Goal: Information Seeking & Learning: Learn about a topic

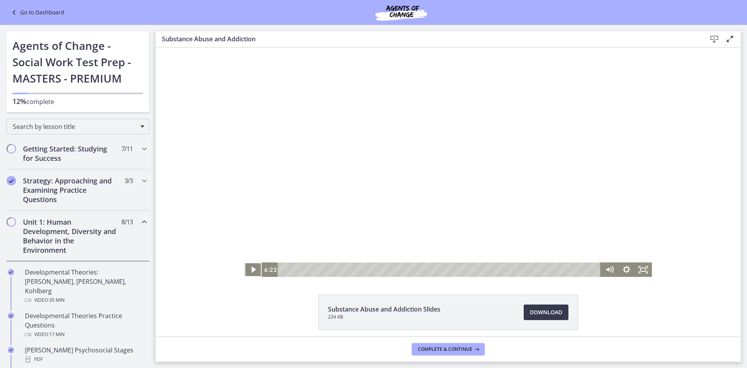
scroll to position [408, 0]
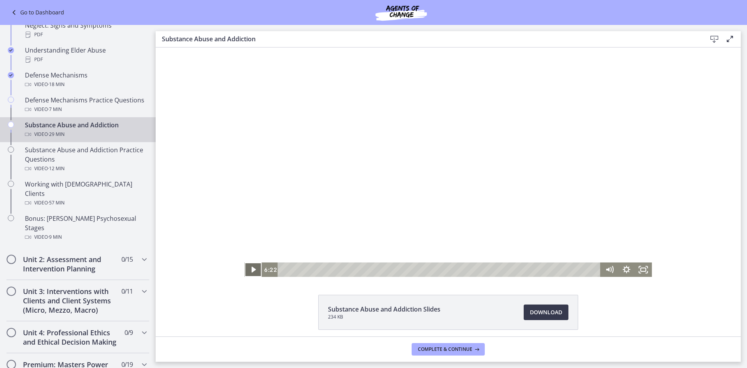
click at [254, 271] on icon "Play Video" at bounding box center [253, 269] width 17 height 14
click at [86, 254] on h2 "Unit 2: Assessment and Intervention Planning" at bounding box center [70, 263] width 95 height 19
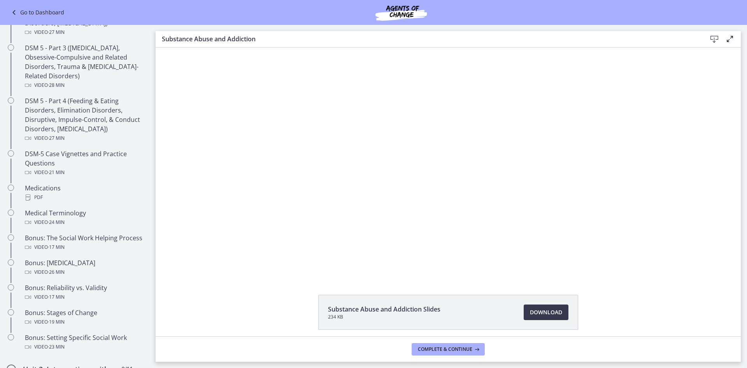
click at [539, 303] on li "Substance Abuse and Addiction Slides 234 KB Download Opens in a new window" at bounding box center [448, 312] width 260 height 35
click at [538, 304] on link "Download Opens in a new window" at bounding box center [546, 312] width 45 height 16
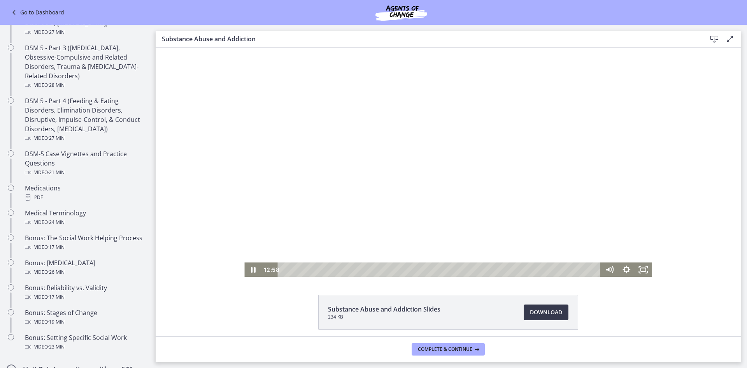
click at [271, 227] on div at bounding box center [447, 161] width 407 height 229
click at [273, 225] on div at bounding box center [447, 161] width 407 height 229
click at [251, 268] on icon "Pause" at bounding box center [253, 269] width 5 height 5
click at [257, 272] on icon "Play Video" at bounding box center [254, 269] width 20 height 17
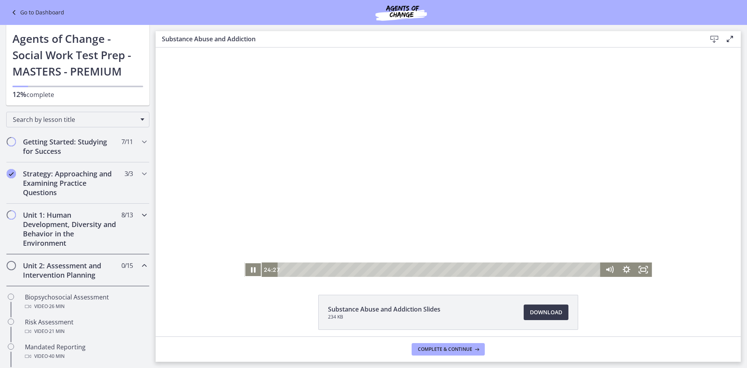
scroll to position [0, 0]
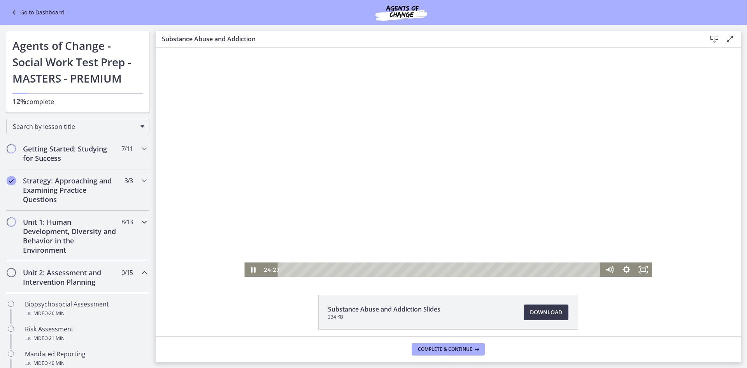
click at [73, 223] on h2 "Unit 1: Human Development, Diversity and Behavior in the Environment" at bounding box center [70, 235] width 95 height 37
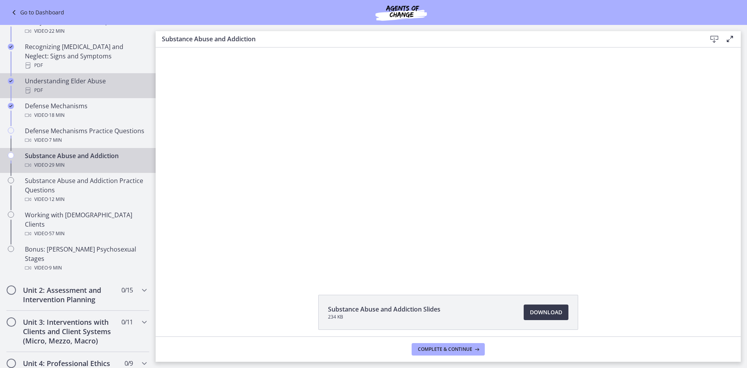
scroll to position [389, 0]
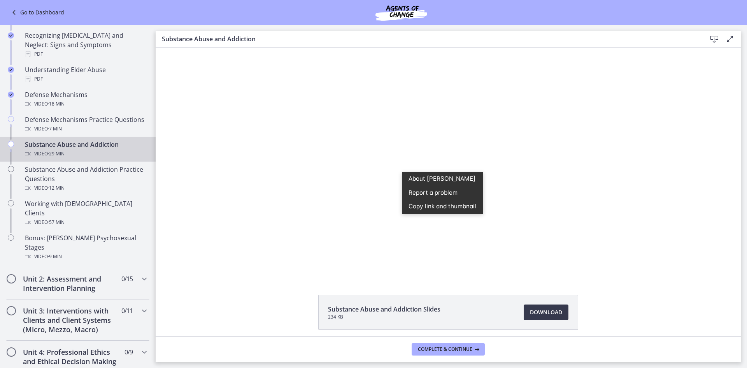
click at [668, 147] on div "Click for sound @keyframes VOLUME_SMALL_WAVE_FLASH { 0% { opacity: 0; } 33% { o…" at bounding box center [448, 161] width 585 height 229
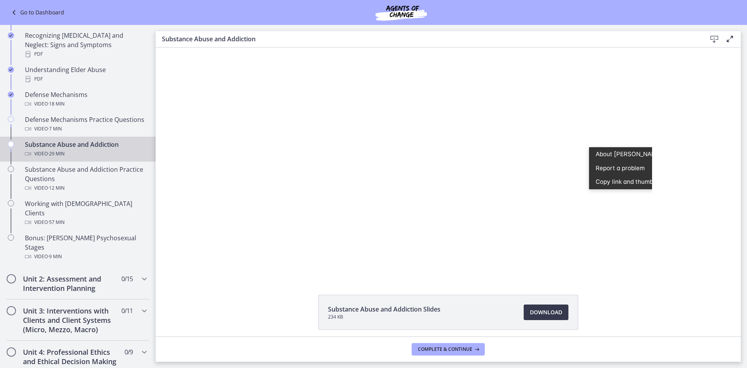
scroll to position [0, 19]
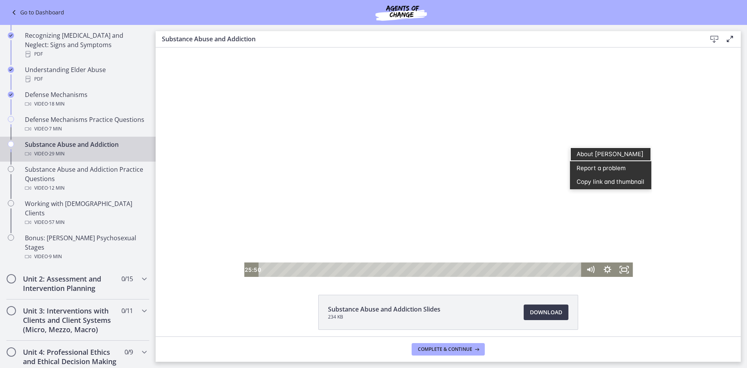
click at [661, 126] on div "Click for sound @keyframes VOLUME_SMALL_WAVE_FLASH { 0% { opacity: 0; } 33% { o…" at bounding box center [448, 161] width 585 height 229
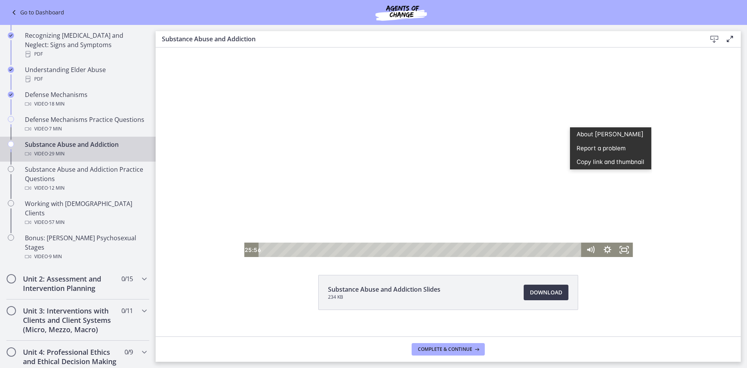
scroll to position [31, 0]
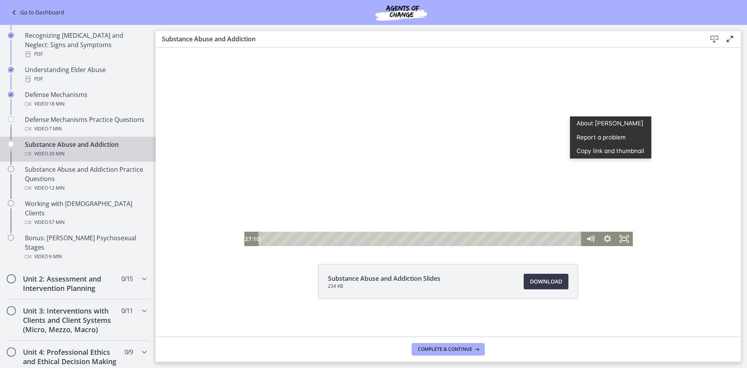
click at [492, 155] on div at bounding box center [428, 131] width 407 height 229
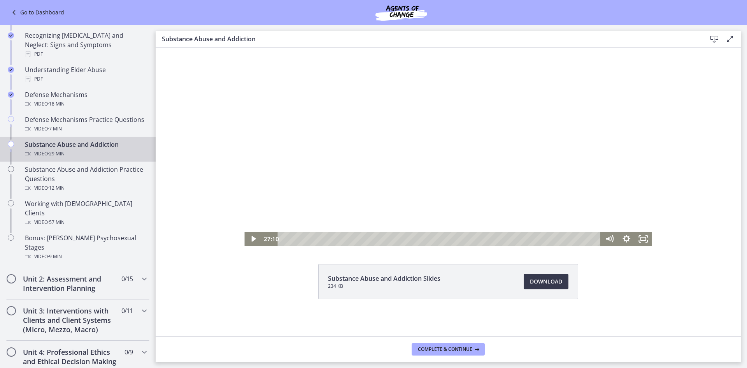
scroll to position [0, 0]
click at [507, 157] on div at bounding box center [447, 131] width 407 height 229
click at [251, 238] on icon "Pause" at bounding box center [253, 239] width 5 height 7
click at [449, 355] on button "Complete & continue" at bounding box center [448, 349] width 73 height 12
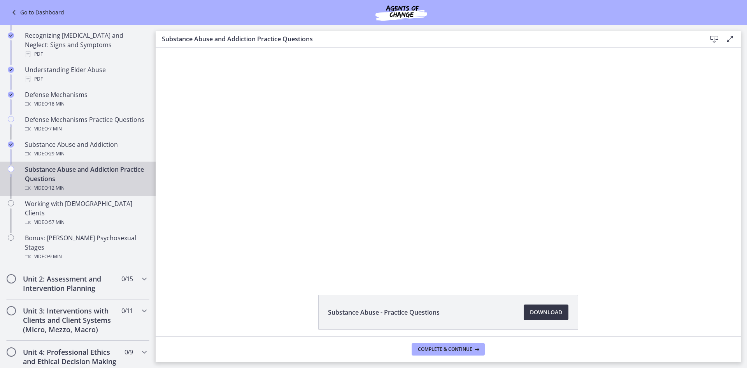
click at [543, 316] on span "Download Opens in a new window" at bounding box center [546, 311] width 32 height 9
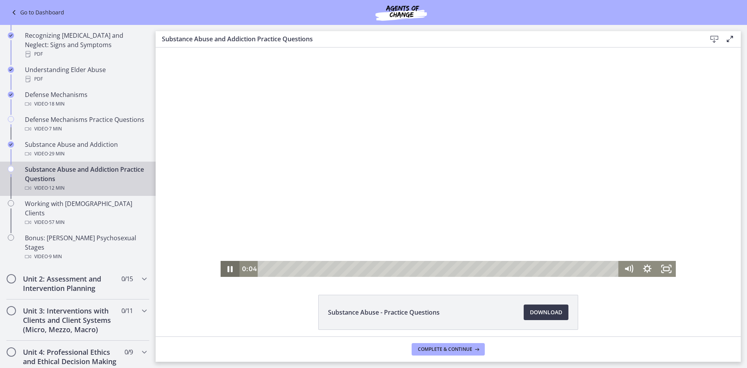
click at [227, 268] on icon "Pause" at bounding box center [230, 269] width 19 height 16
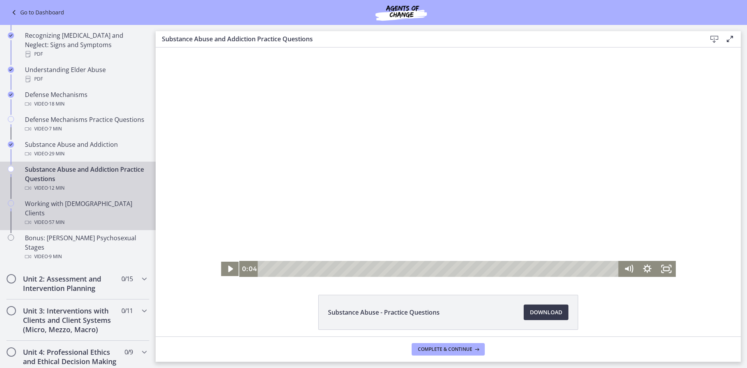
click at [101, 202] on div "Working with [DEMOGRAPHIC_DATA] Clients Video · 57 min" at bounding box center [85, 213] width 121 height 28
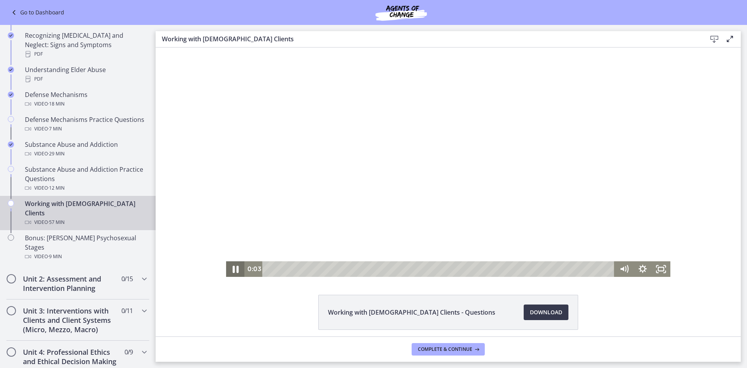
click at [237, 271] on icon "Pause" at bounding box center [235, 268] width 22 height 19
